Goal: Task Accomplishment & Management: Complete application form

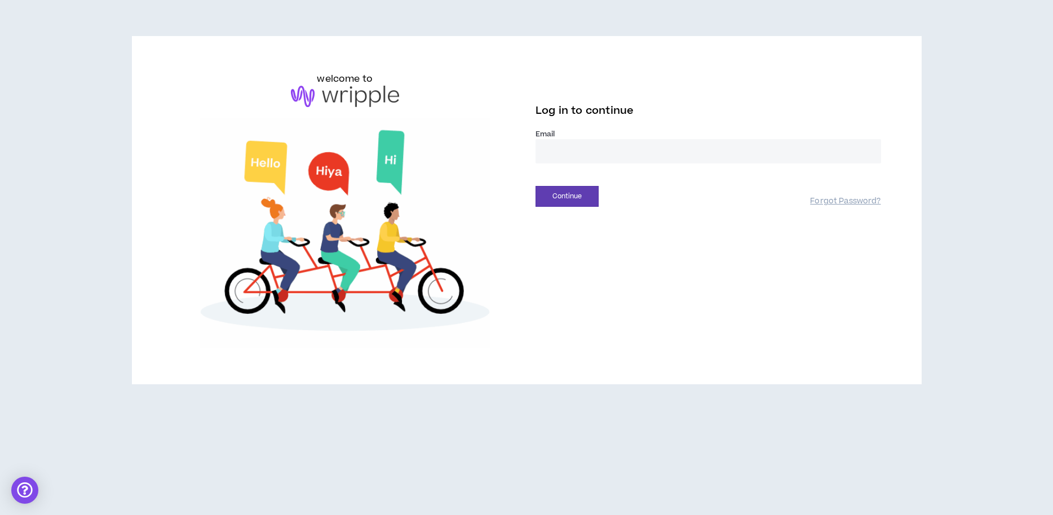
click at [597, 150] on input "email" at bounding box center [709, 151] width 346 height 24
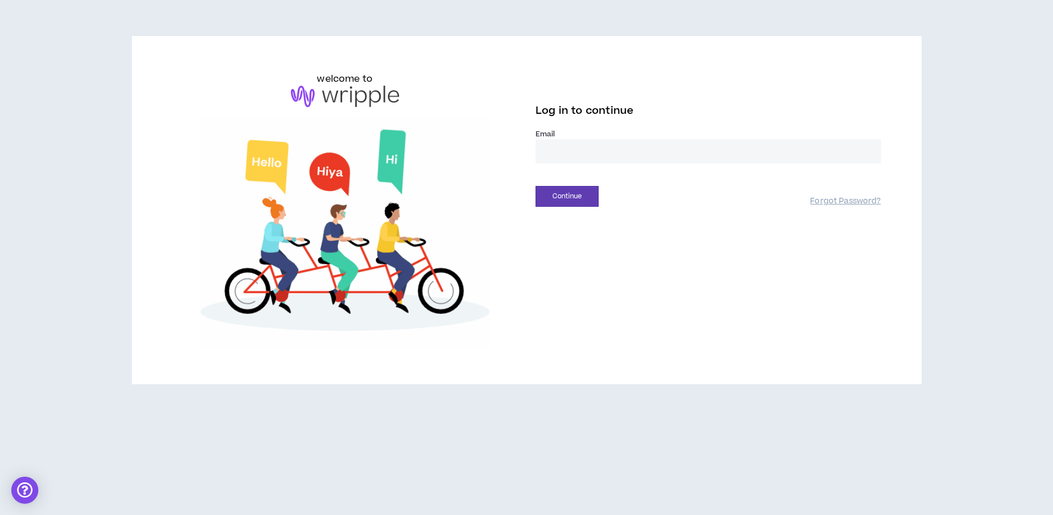
type input "**********"
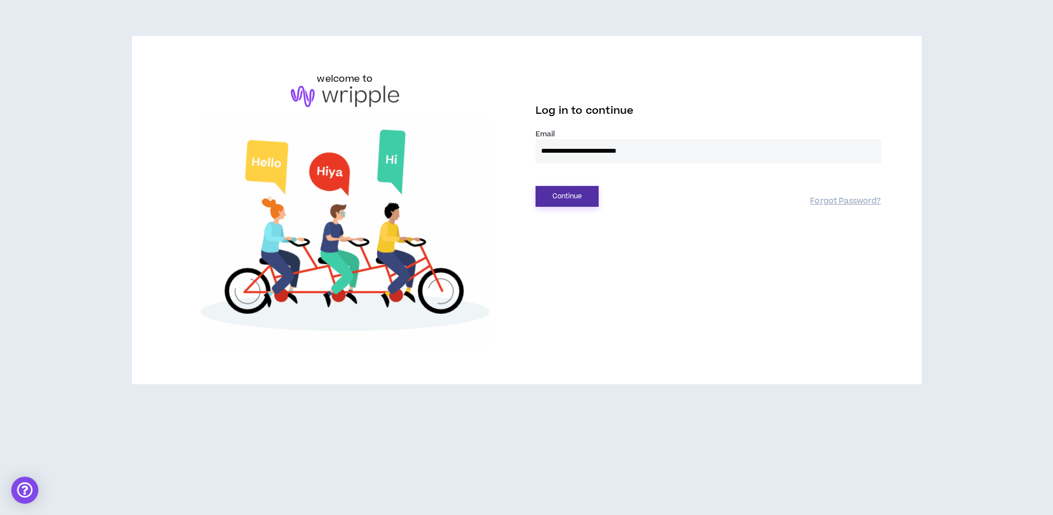
click at [584, 200] on button "Continue" at bounding box center [567, 196] width 63 height 21
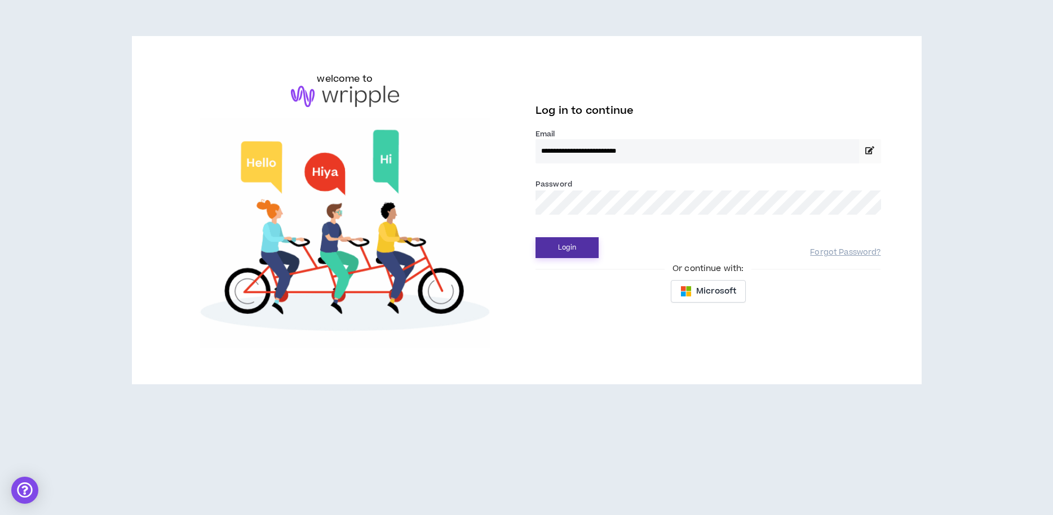
click at [576, 241] on button "Login" at bounding box center [567, 247] width 63 height 21
